Goal: Information Seeking & Learning: Learn about a topic

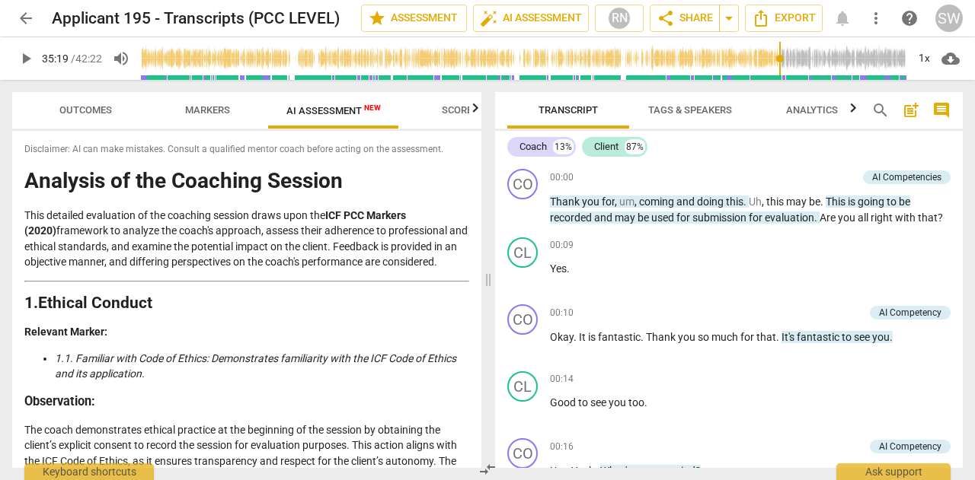
scroll to position [7877, 0]
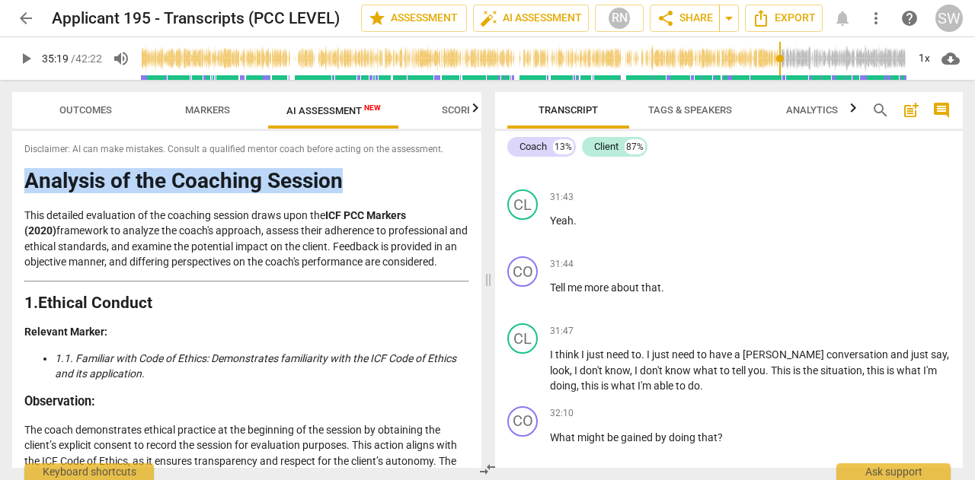
drag, startPoint x: 475, startPoint y: 139, endPoint x: 472, endPoint y: 168, distance: 29.1
click at [472, 168] on div "Disclaimer: AI can make mistakes. Consult a qualified mentor coach before actin…" at bounding box center [246, 299] width 469 height 337
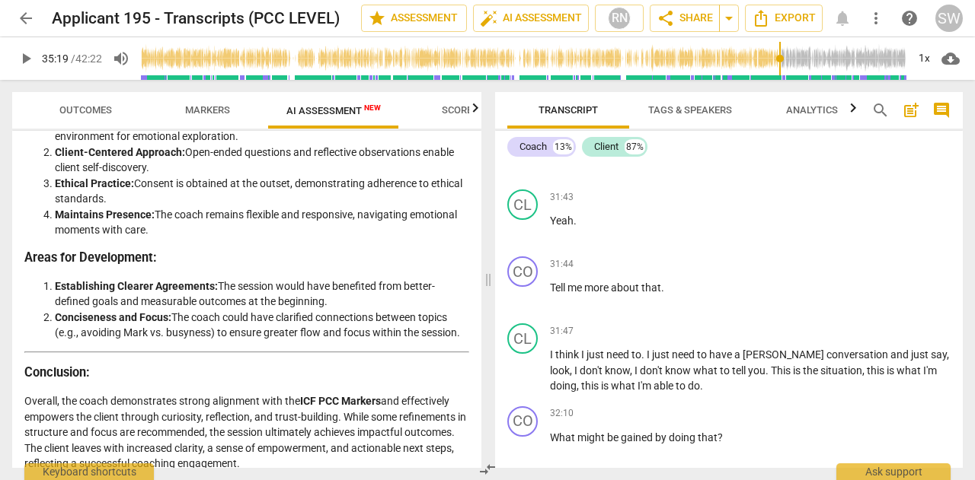
scroll to position [3207, 0]
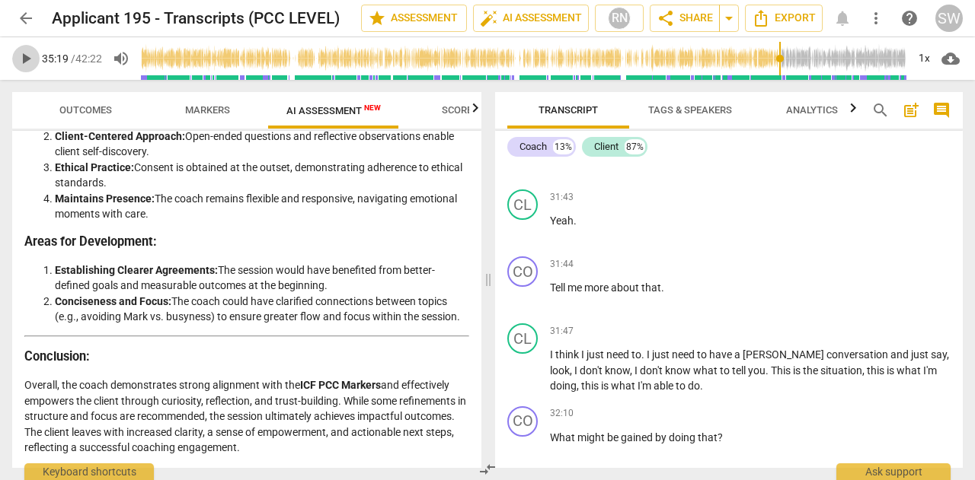
click at [26, 59] on span "play_arrow" at bounding box center [26, 58] width 18 height 18
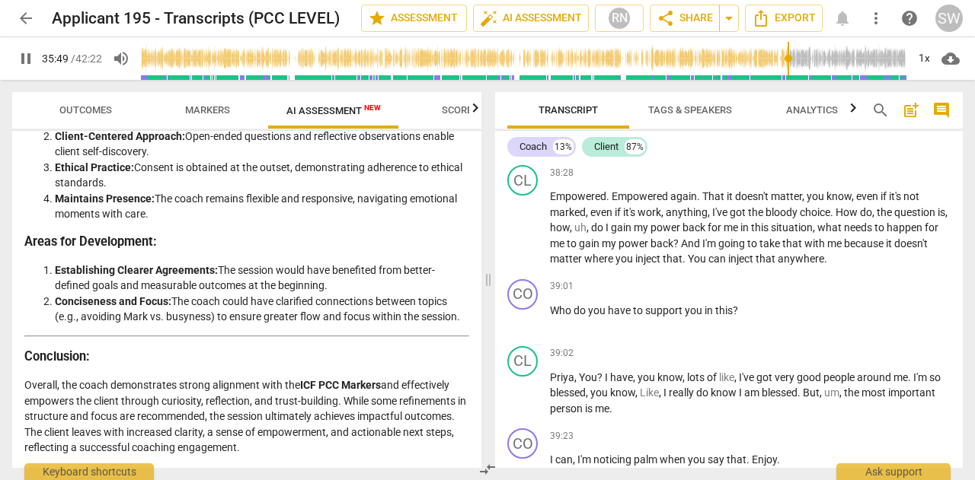
scroll to position [10086, 0]
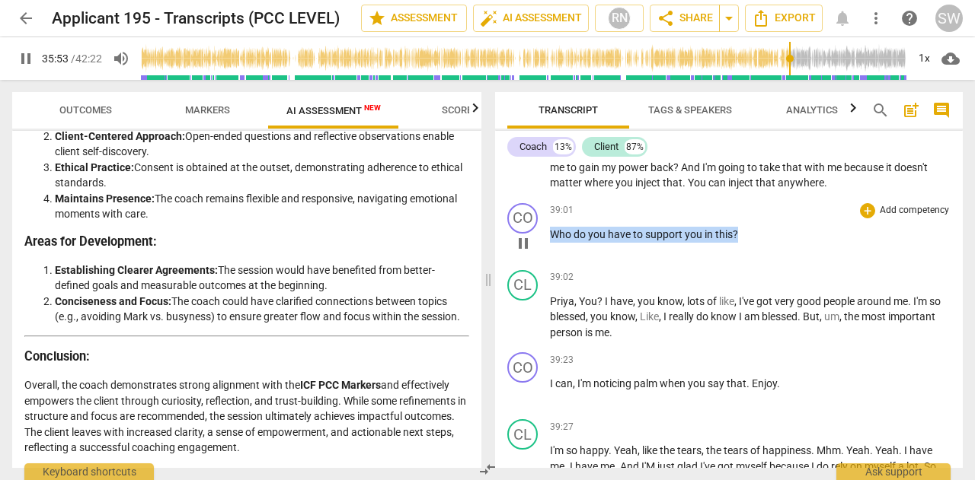
drag, startPoint x: 551, startPoint y: 281, endPoint x: 754, endPoint y: 276, distance: 202.6
click at [754, 243] on p "Who do you have to support you in this ?" at bounding box center [750, 235] width 400 height 16
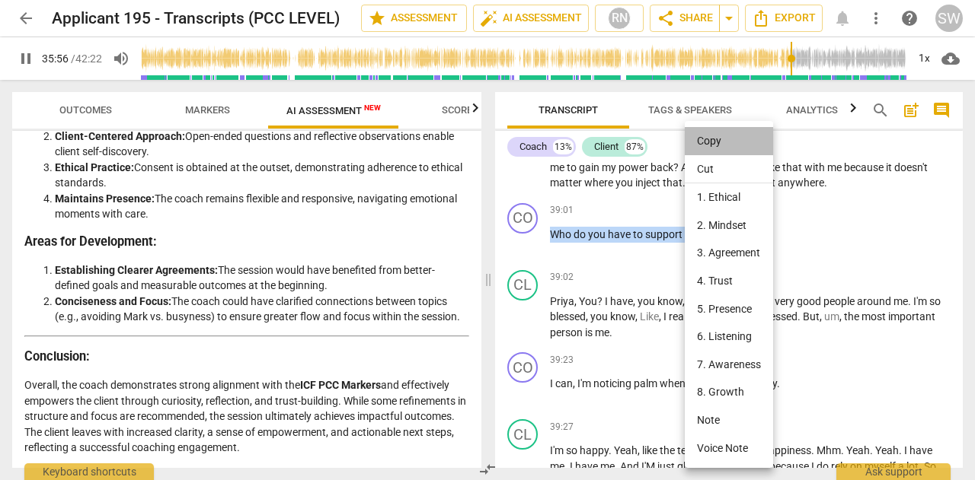
click at [707, 141] on li "Copy" at bounding box center [728, 141] width 88 height 28
copy p "Who do you have to support you in this ?"
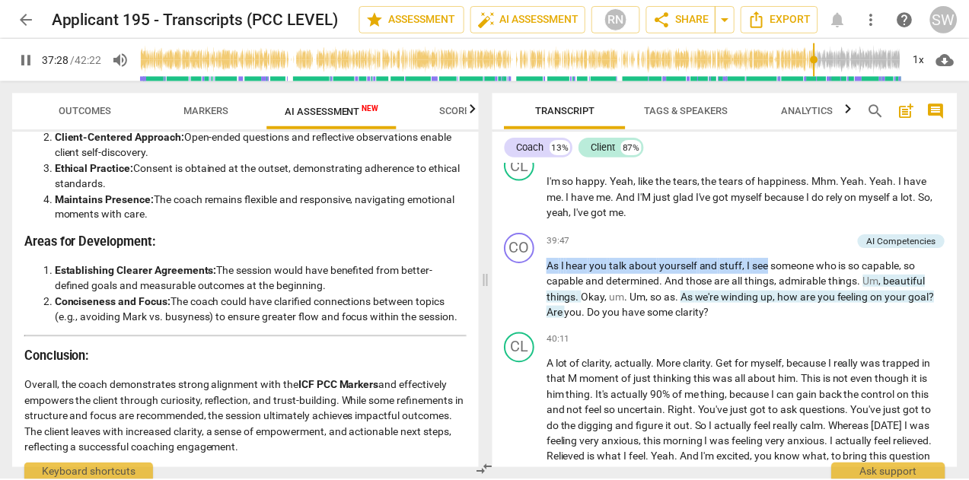
scroll to position [9617, 0]
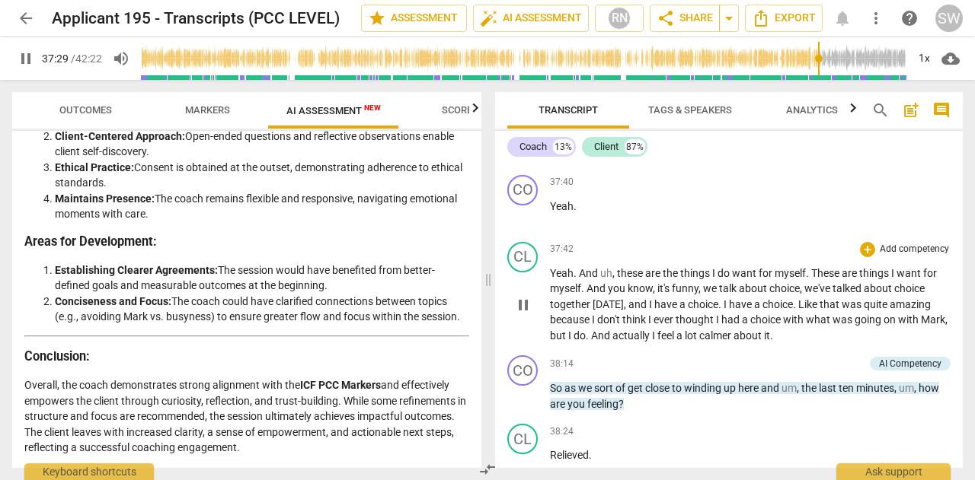
drag, startPoint x: 550, startPoint y: 312, endPoint x: 659, endPoint y: 381, distance: 129.3
click at [659, 381] on div "CO play_arrow pause 00:00 + Add competency AI Competencies keyboard_arrow_right…" at bounding box center [728, 315] width 467 height 305
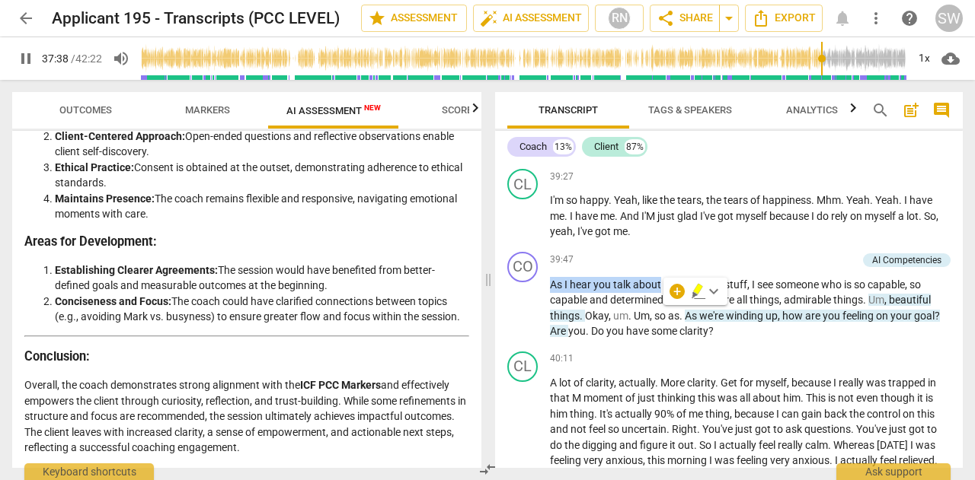
scroll to position [10414, 0]
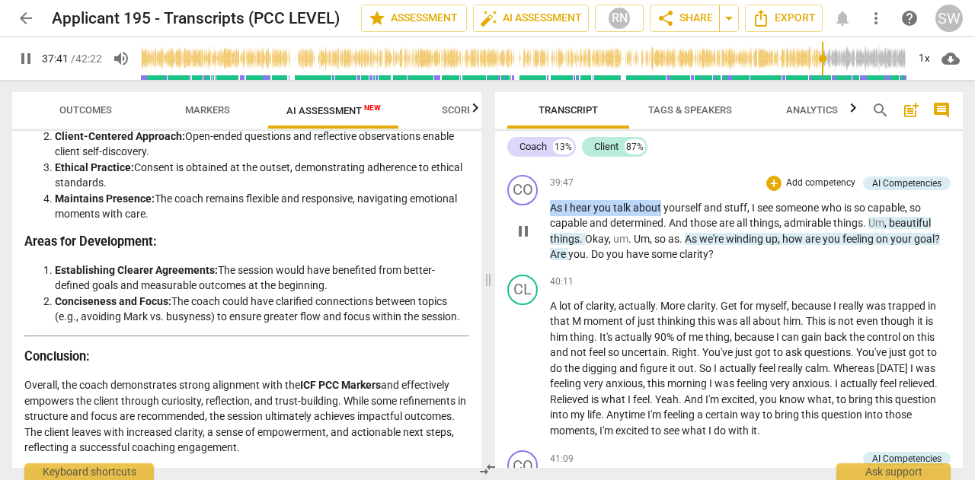
click at [551, 214] on span "As" at bounding box center [557, 208] width 14 height 12
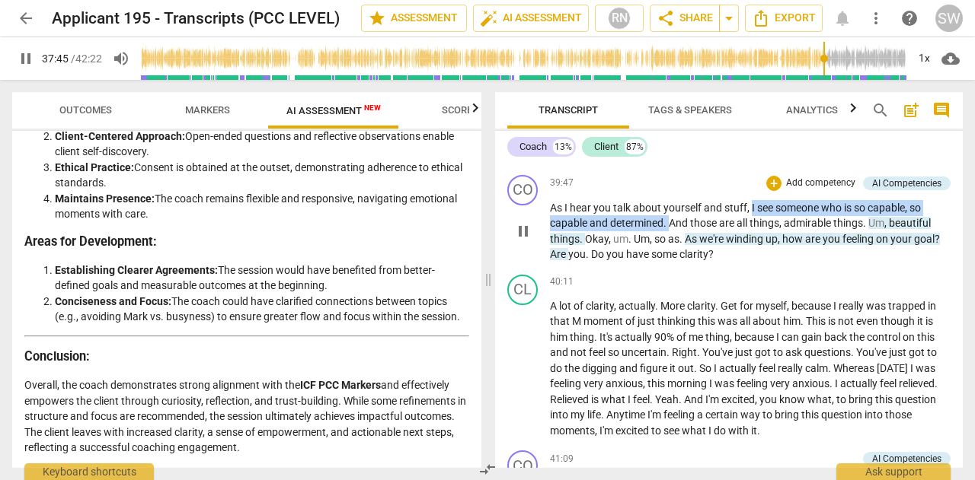
drag, startPoint x: 751, startPoint y: 250, endPoint x: 671, endPoint y: 270, distance: 82.4
click at [671, 263] on p "As I hear you talk about yourself and stuff , I see someone who is so capable ,…" at bounding box center [750, 231] width 400 height 62
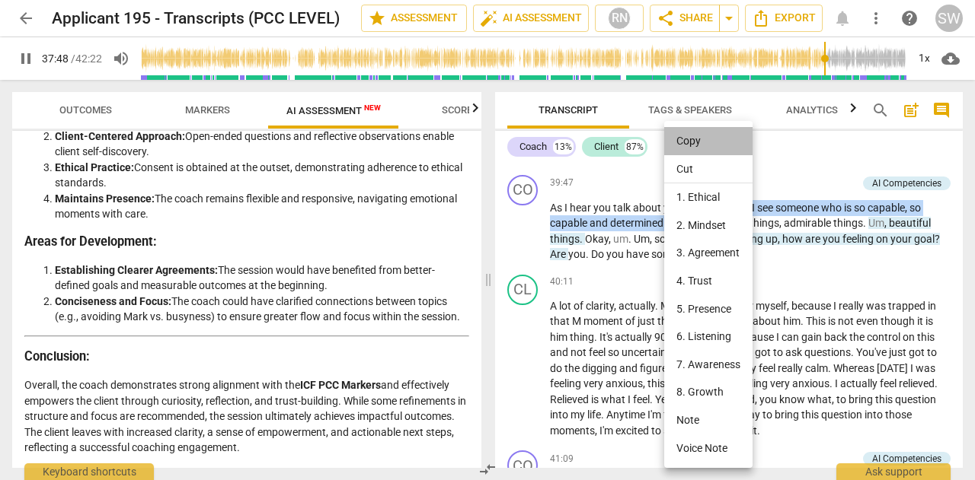
click at [694, 142] on li "Copy" at bounding box center [708, 141] width 88 height 28
copy p "I see someone who is so capable , so capable and determined ."
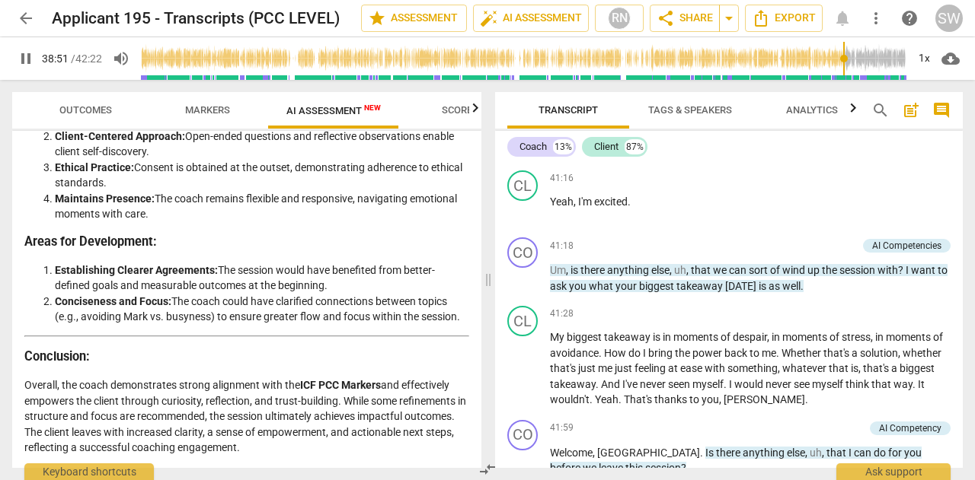
scroll to position [10799, 0]
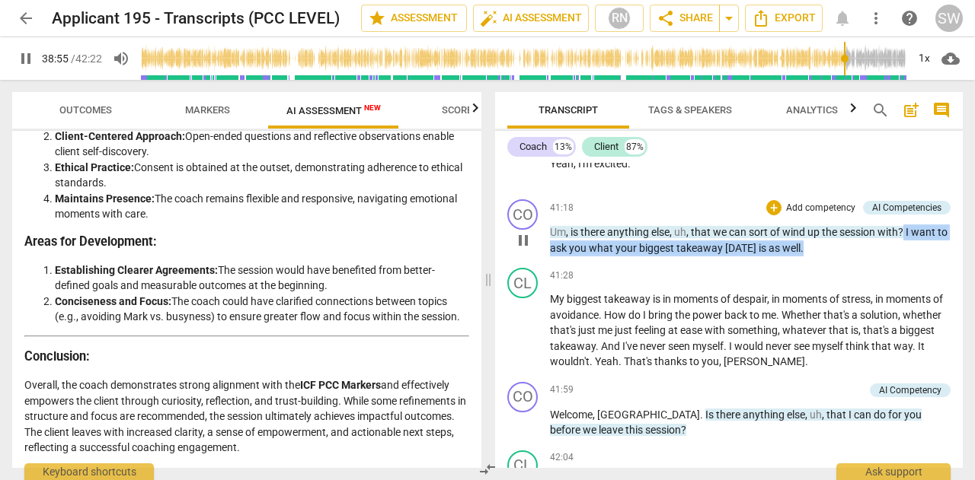
drag, startPoint x: 906, startPoint y: 280, endPoint x: 834, endPoint y: 298, distance: 73.7
click at [834, 256] on p "Um , is there anything else , uh , that we can sort of wind up the session with…" at bounding box center [750, 240] width 400 height 31
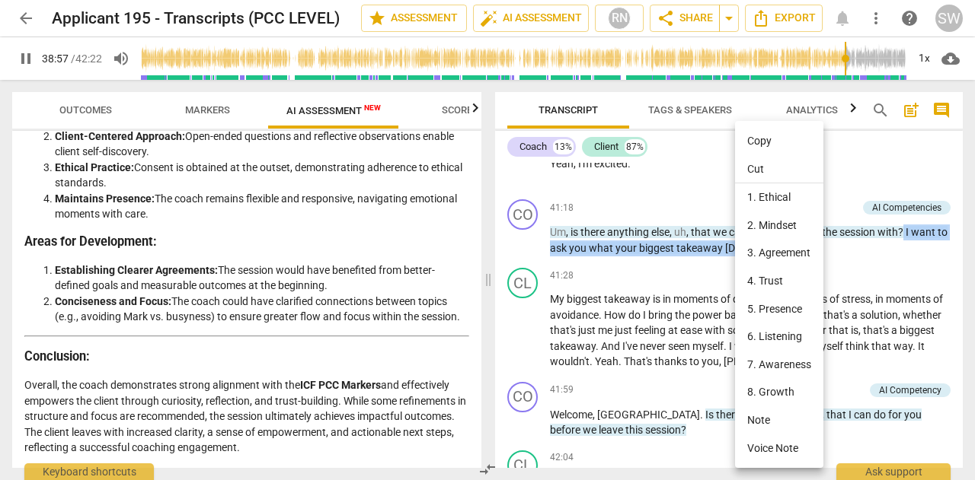
click at [776, 144] on li "Copy" at bounding box center [779, 141] width 88 height 28
copy p "I want to ask you what your biggest takeaway [DATE] is as well ."
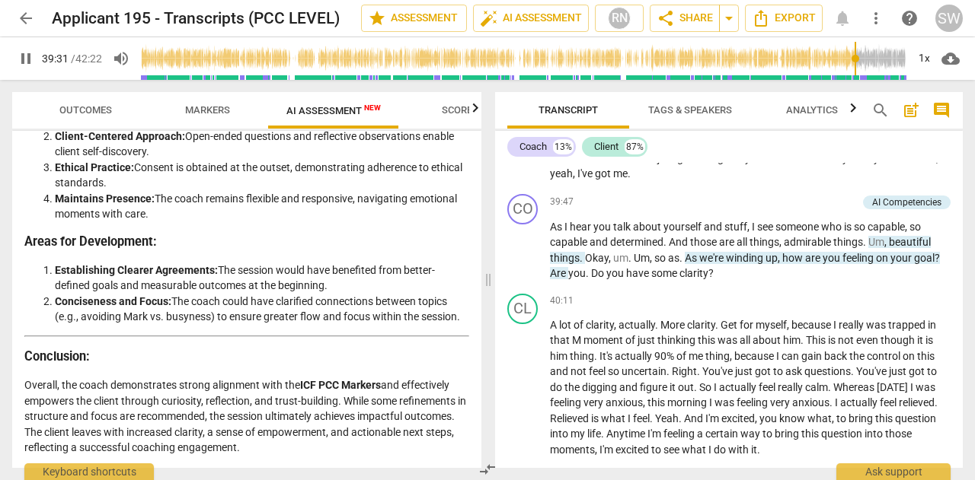
scroll to position [10375, 0]
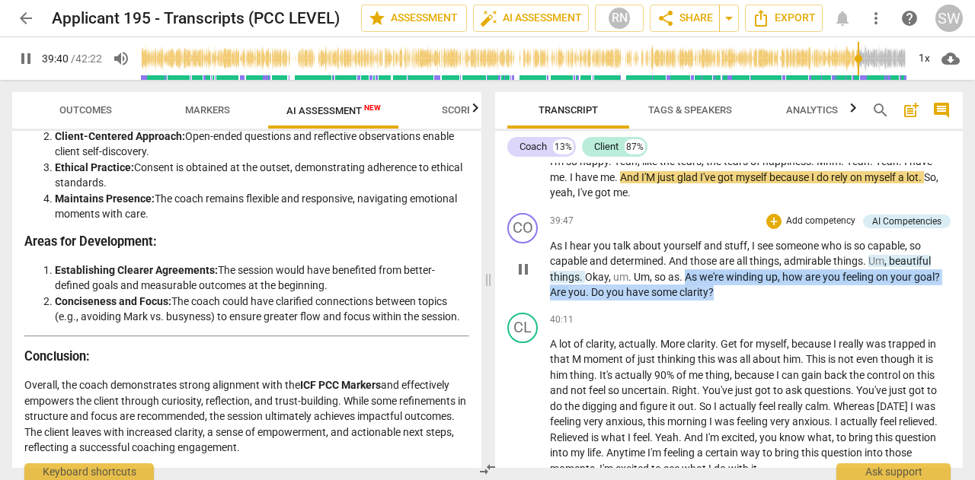
drag, startPoint x: 686, startPoint y: 322, endPoint x: 719, endPoint y: 338, distance: 36.4
click at [719, 301] on p "As I hear you talk about yourself and stuff , I see someone who is so capable ,…" at bounding box center [750, 269] width 400 height 62
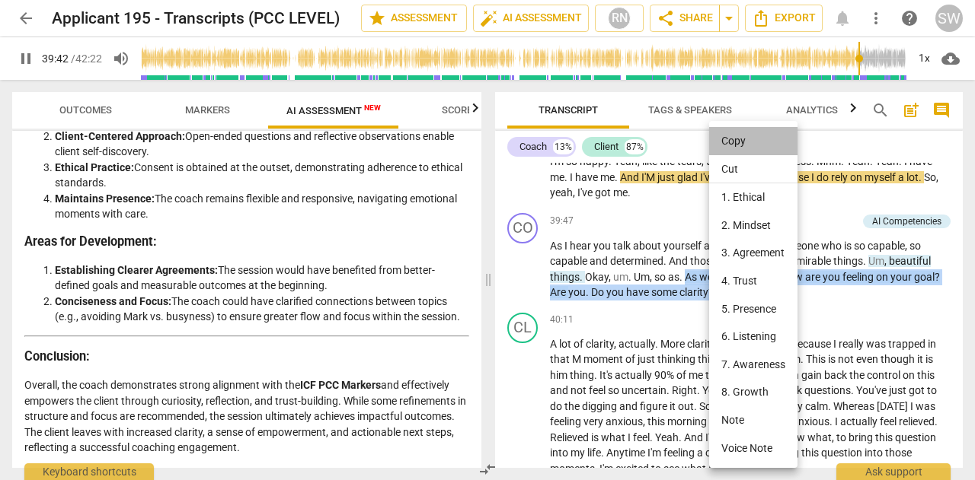
click at [758, 147] on li "Copy" at bounding box center [753, 141] width 88 height 28
copy p "As we're winding up , how are you feeling on your goal ? Are you . Do you have …"
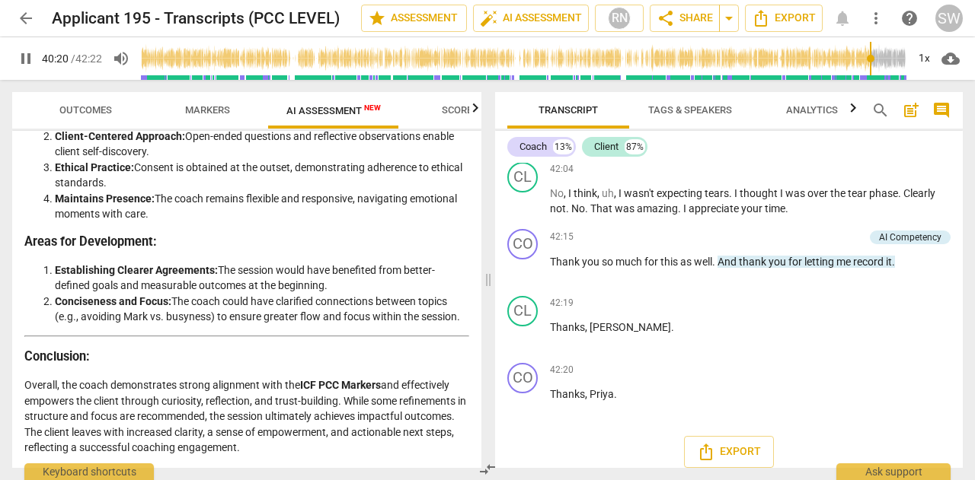
scroll to position [11145, 0]
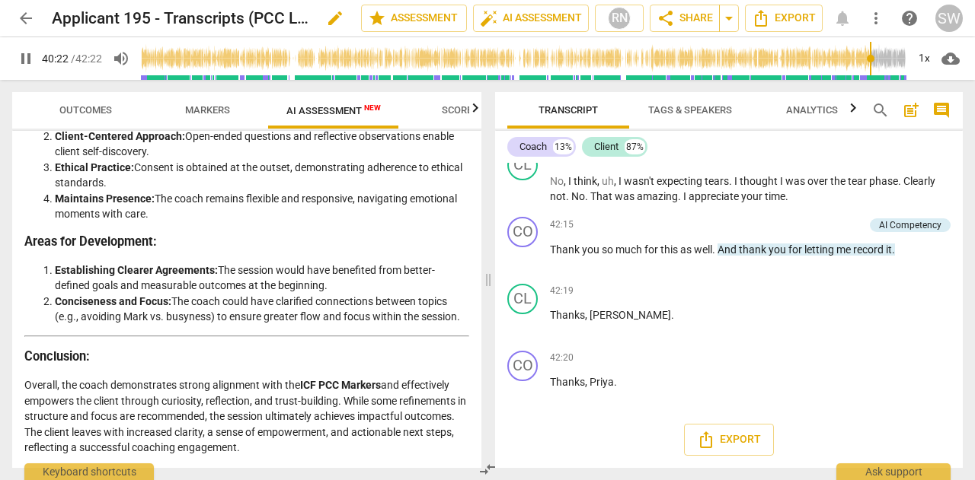
type input "2422"
